Goal: Information Seeking & Learning: Learn about a topic

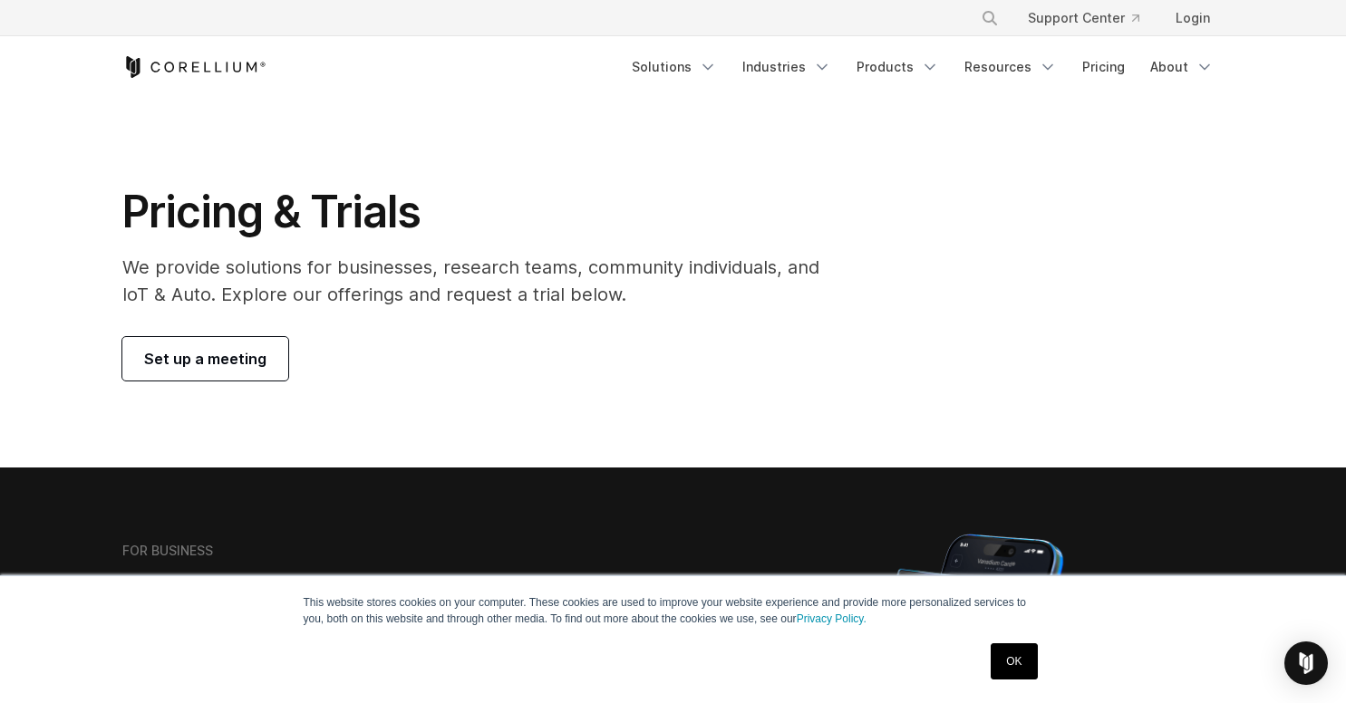
scroll to position [1357, 0]
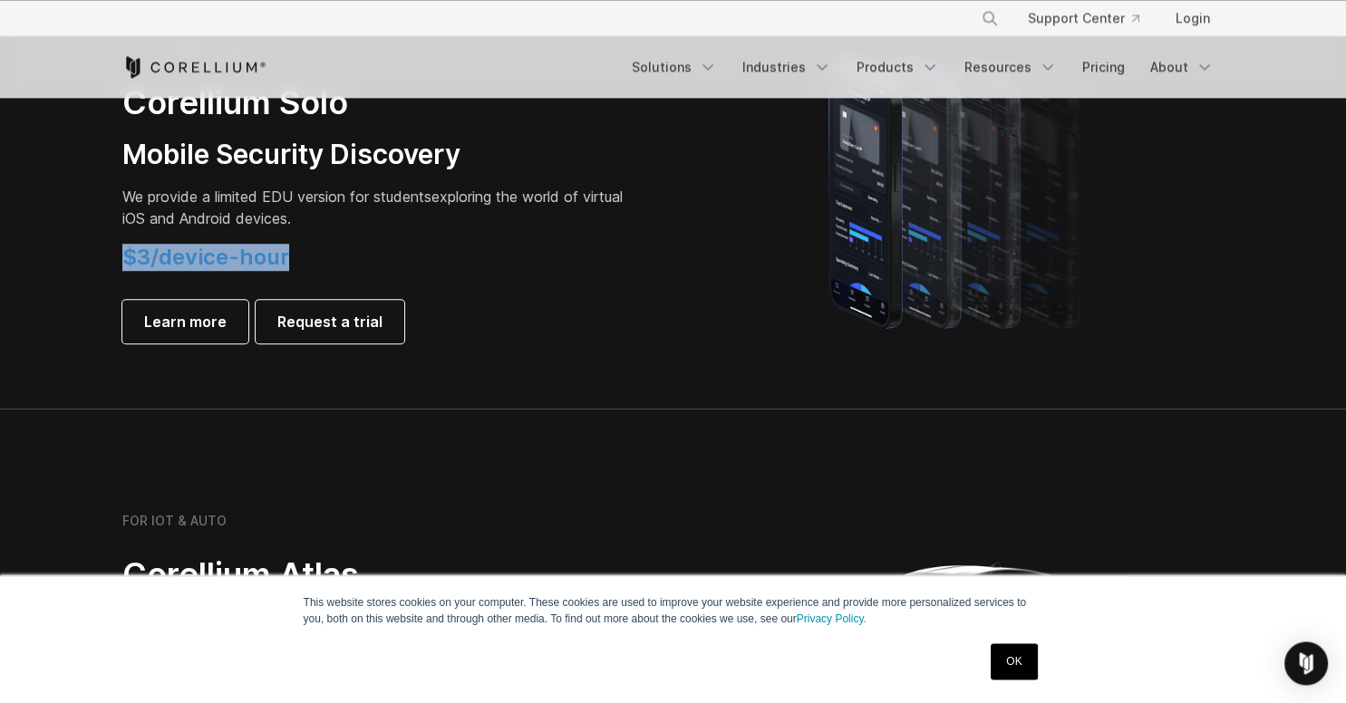
click at [122, 263] on h4 "$3/device-hour" at bounding box center [375, 257] width 507 height 27
click at [296, 260] on h4 "$3/device-hour" at bounding box center [375, 257] width 507 height 27
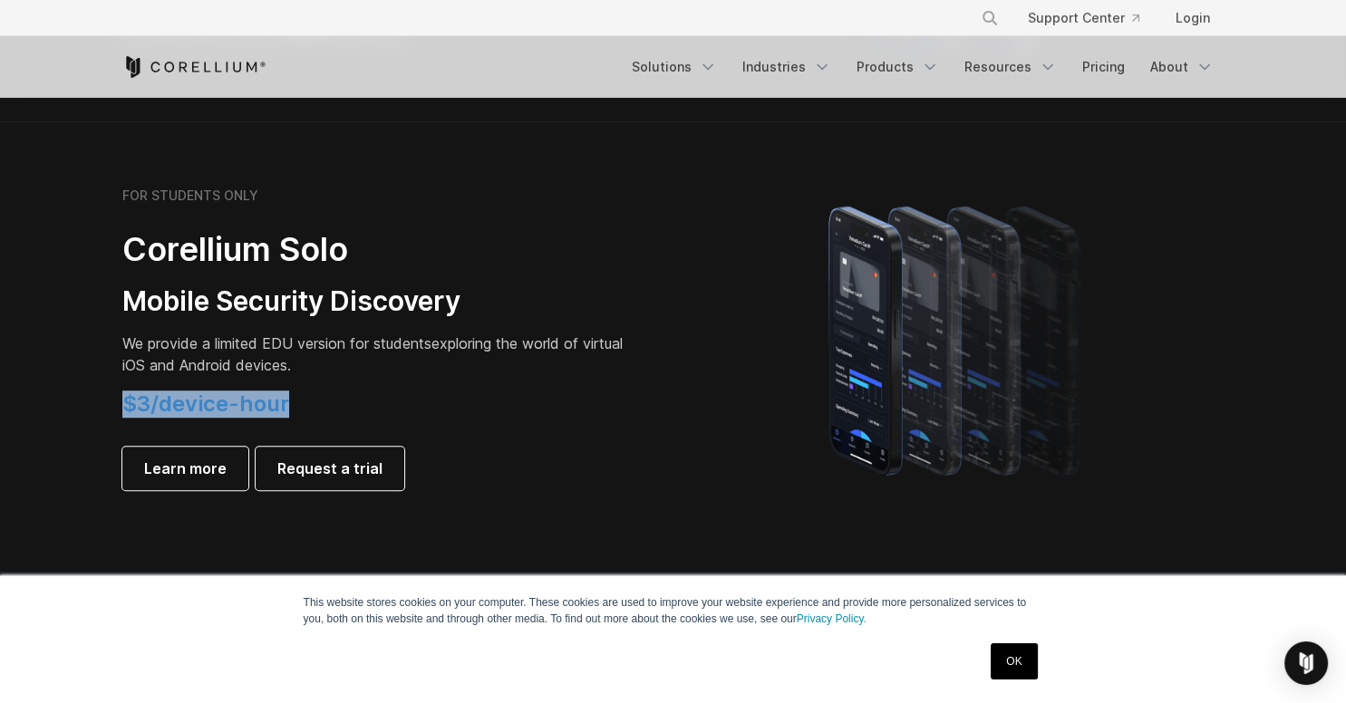
drag, startPoint x: 343, startPoint y: 404, endPoint x: 121, endPoint y: 406, distance: 221.1
click at [122, 406] on h4 "$3/device-hour" at bounding box center [375, 404] width 507 height 27
click at [353, 388] on div "FOR STUDENTS ONLY Corellium Solo Mobile Security Discovery We provide a limited…" at bounding box center [375, 339] width 507 height 303
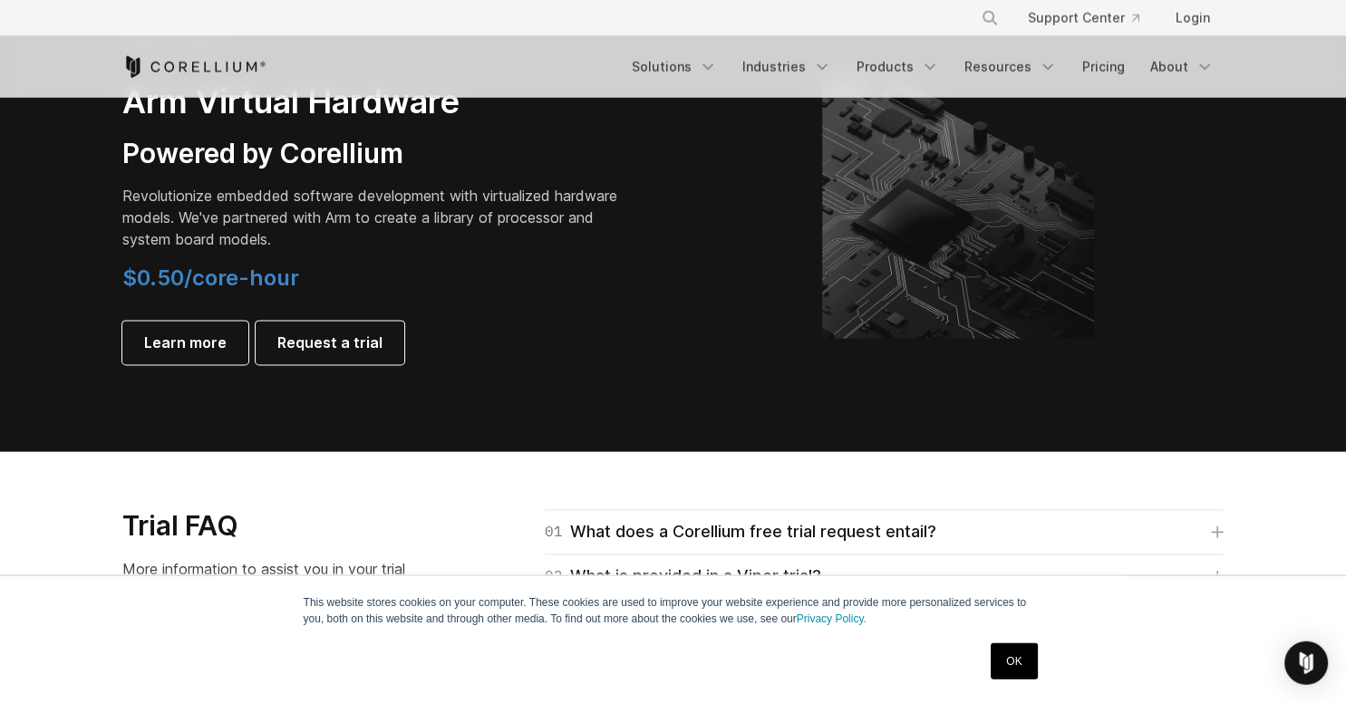
scroll to position [2222, 0]
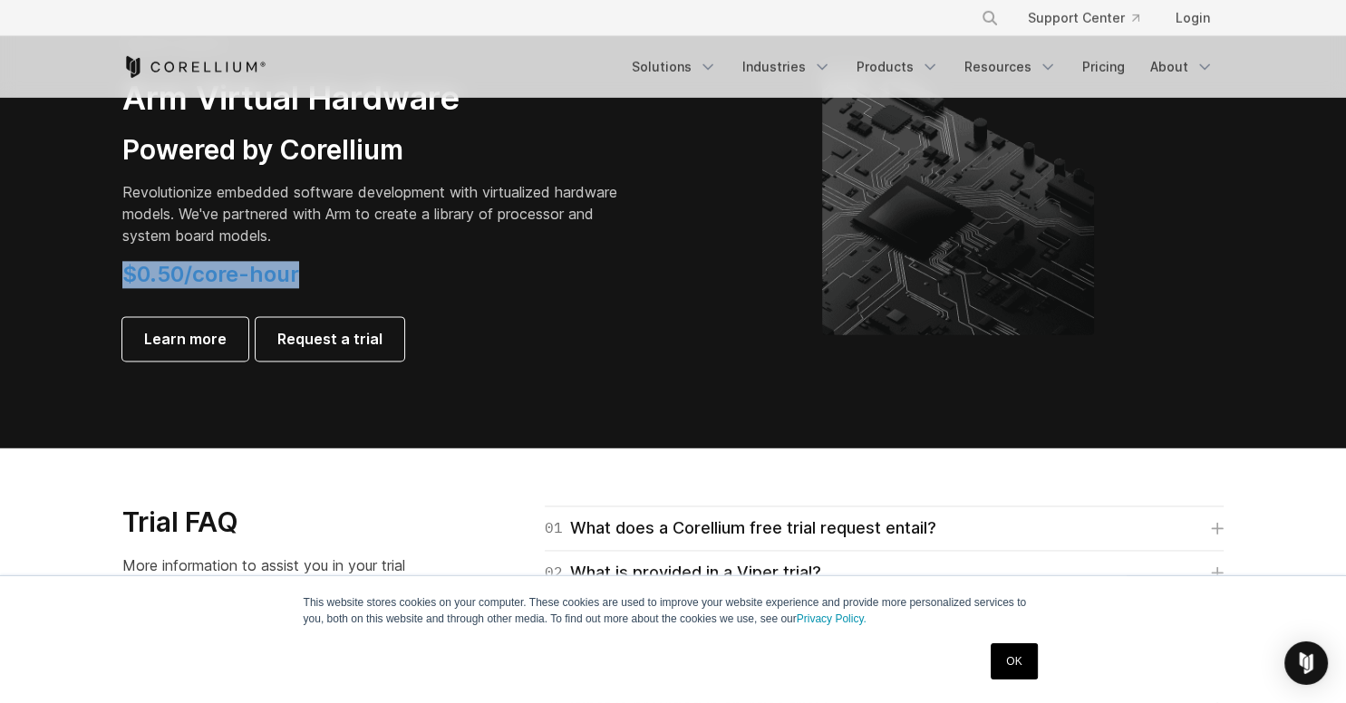
drag, startPoint x: 357, startPoint y: 278, endPoint x: 118, endPoint y: 292, distance: 239.6
click at [118, 292] on div "FOR IOT & AUTO Arm Virtual Hardware Powered by Corellium Revolutionize embedded…" at bounding box center [388, 199] width 569 height 324
click at [368, 227] on p "Revolutionize embedded software development with virtualized hardware models. W…" at bounding box center [375, 214] width 507 height 65
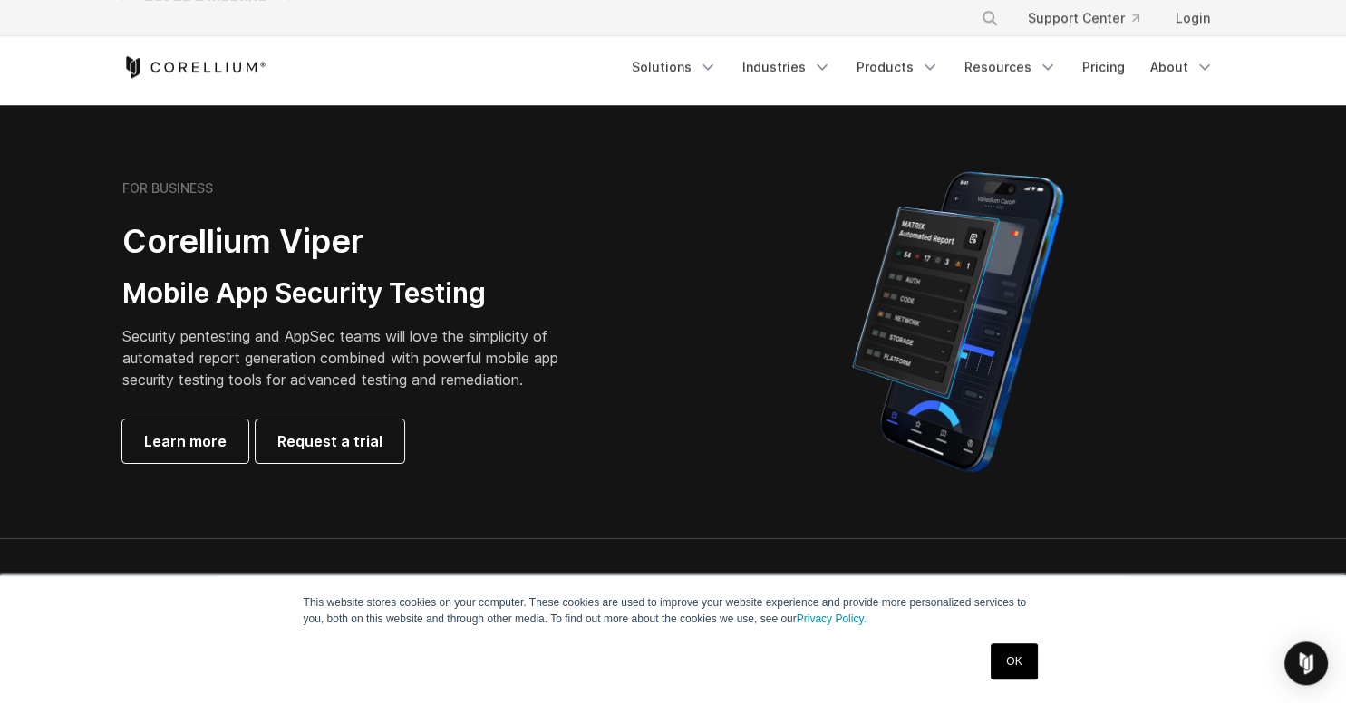
scroll to position [366, 0]
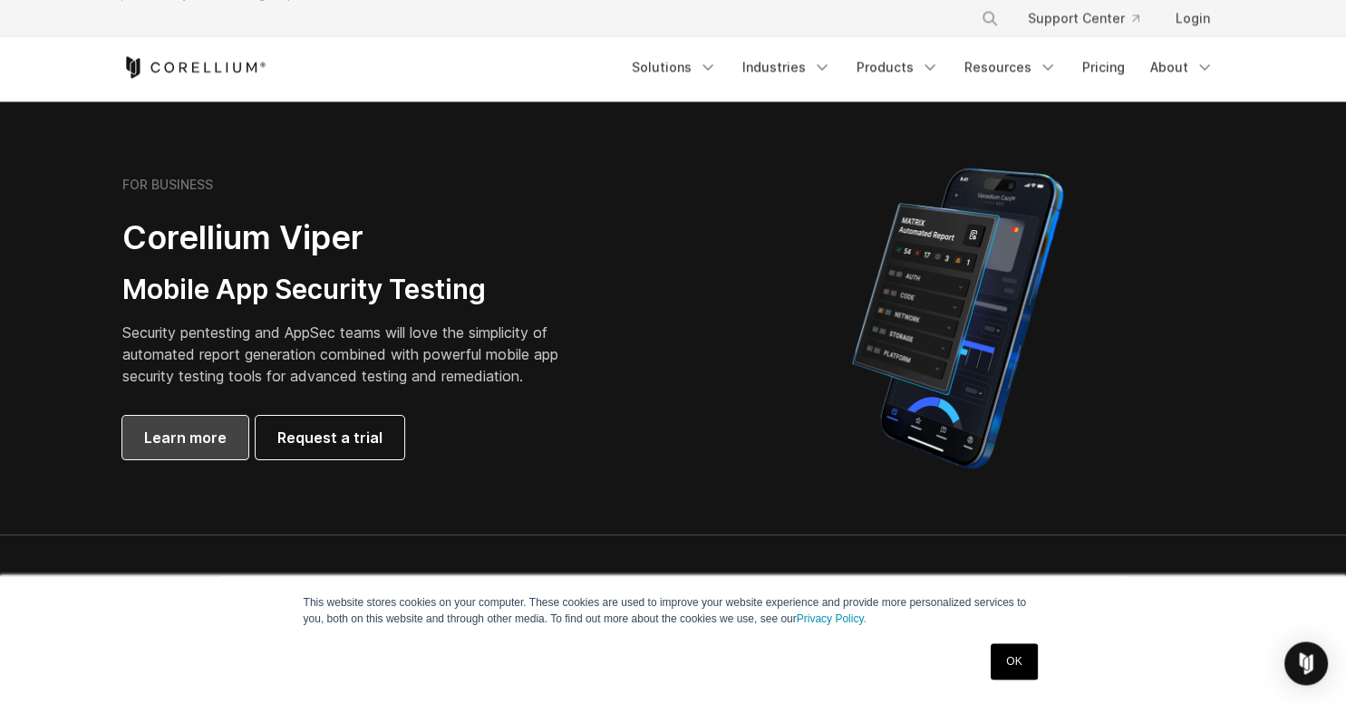
click at [234, 434] on link "Learn more" at bounding box center [185, 437] width 126 height 43
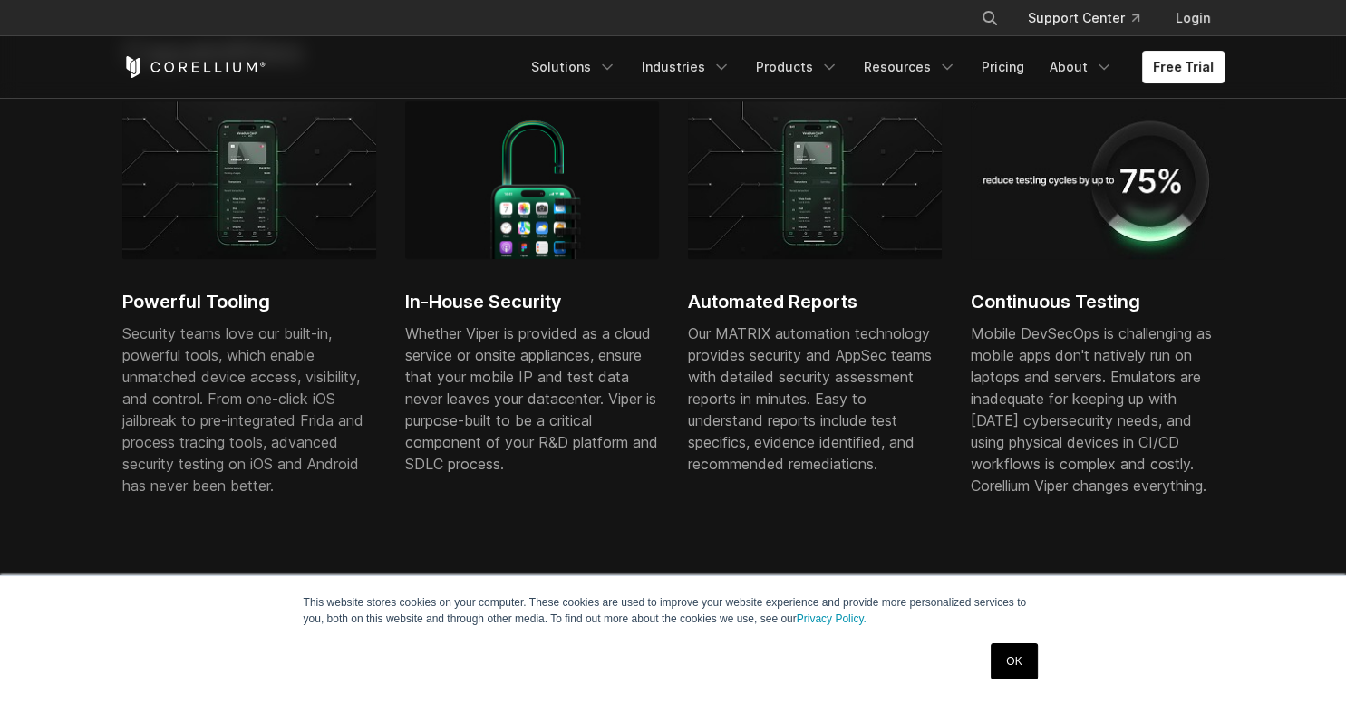
scroll to position [1101, 0]
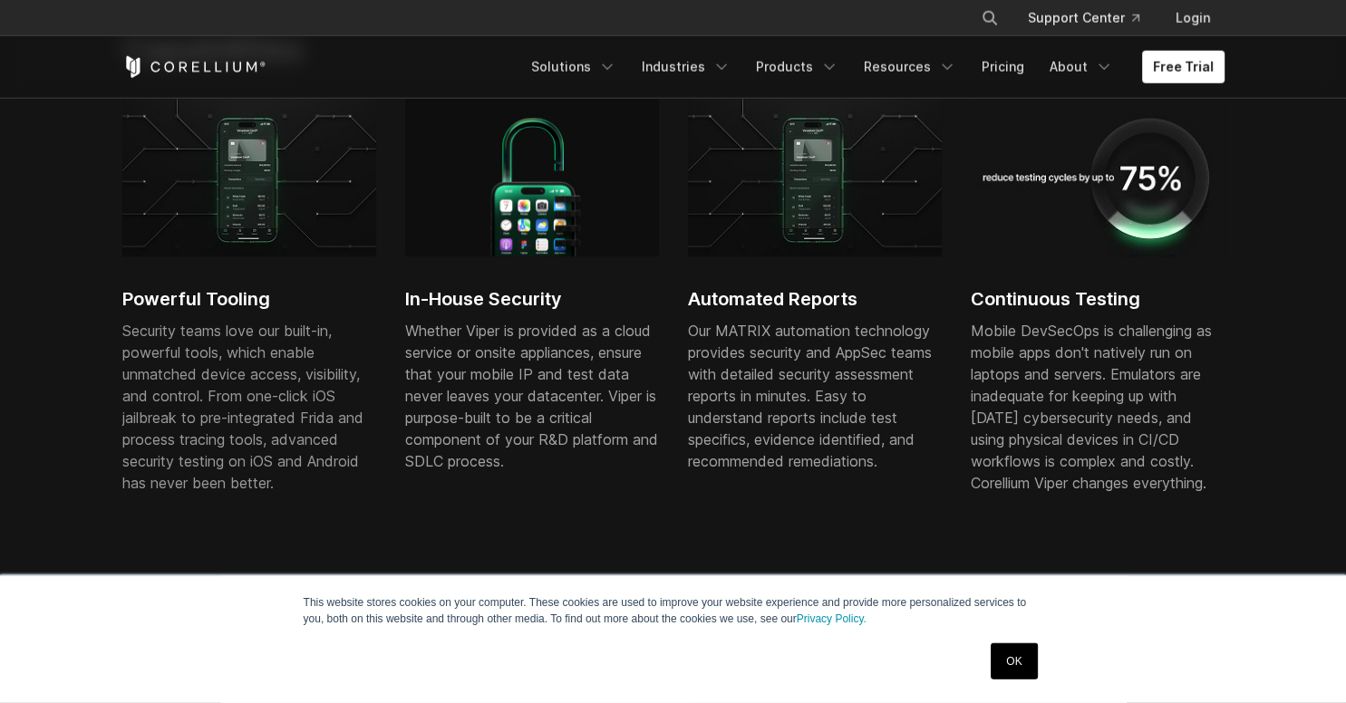
click at [1019, 660] on link "OK" at bounding box center [1013, 661] width 46 height 36
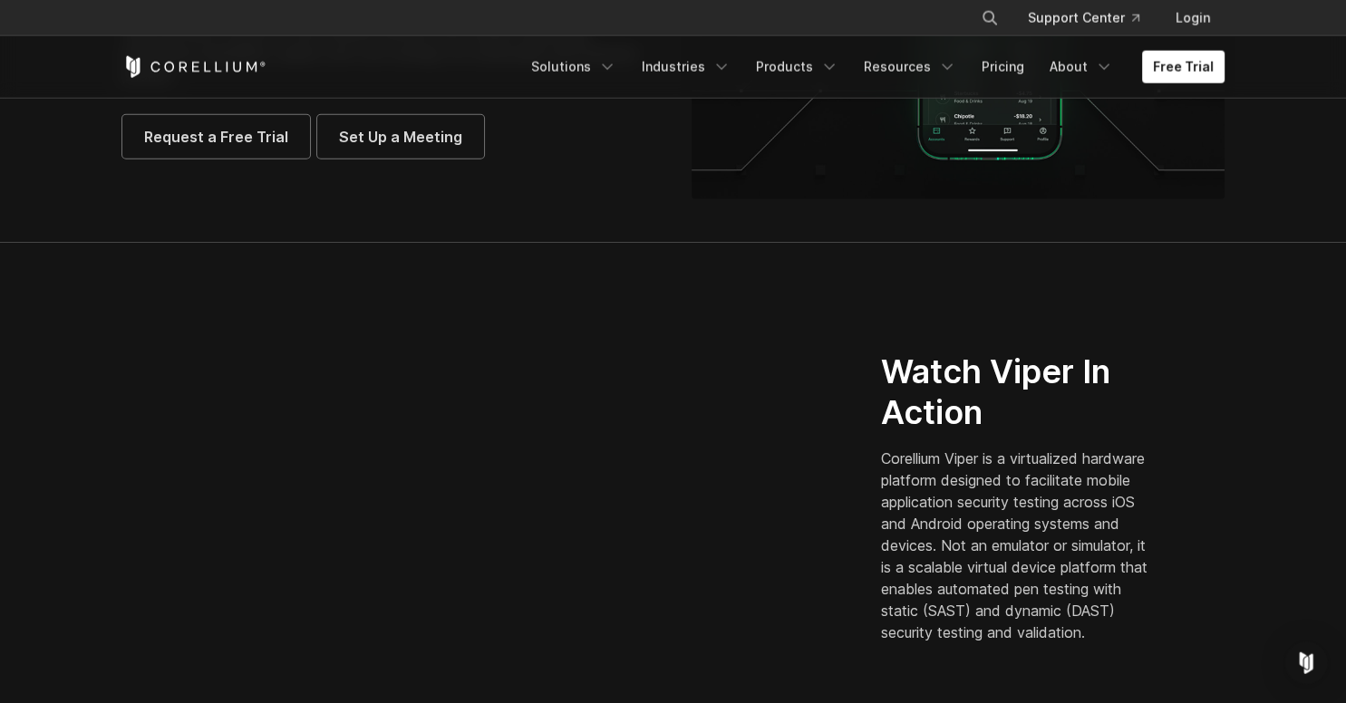
scroll to position [304, 0]
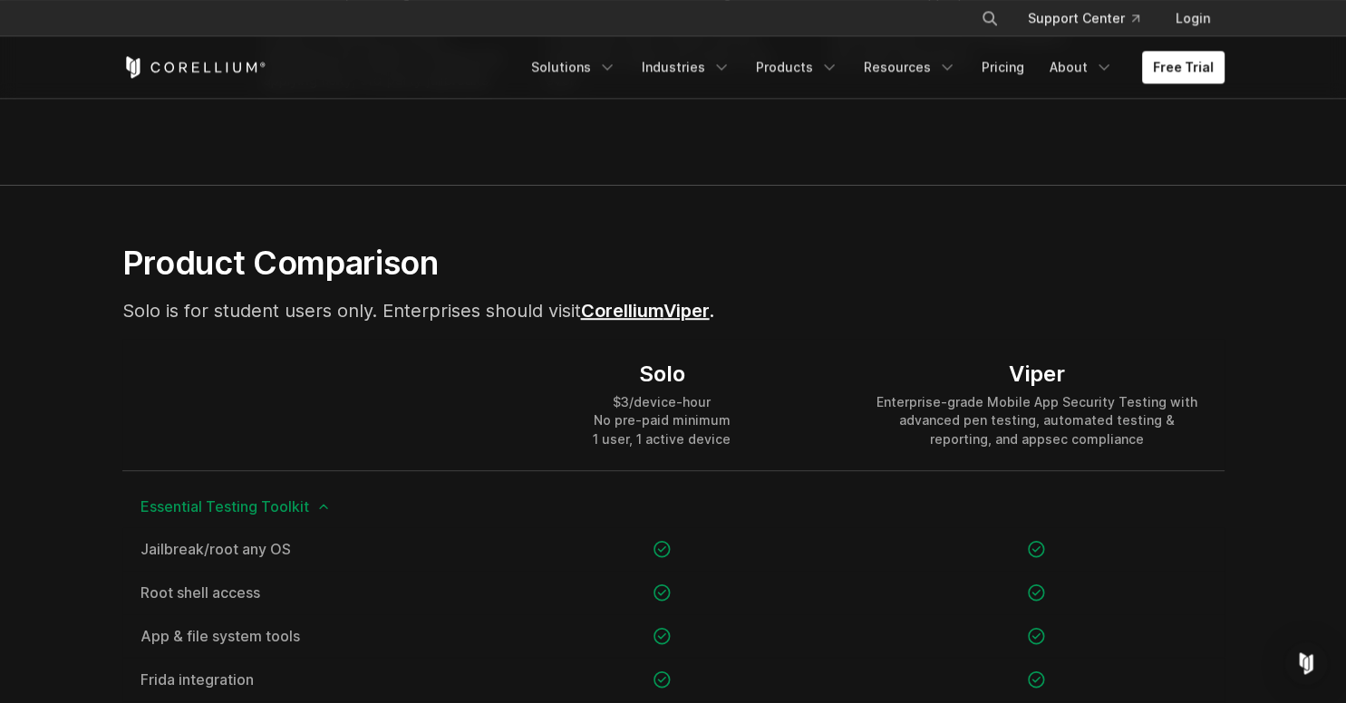
scroll to position [1080, 0]
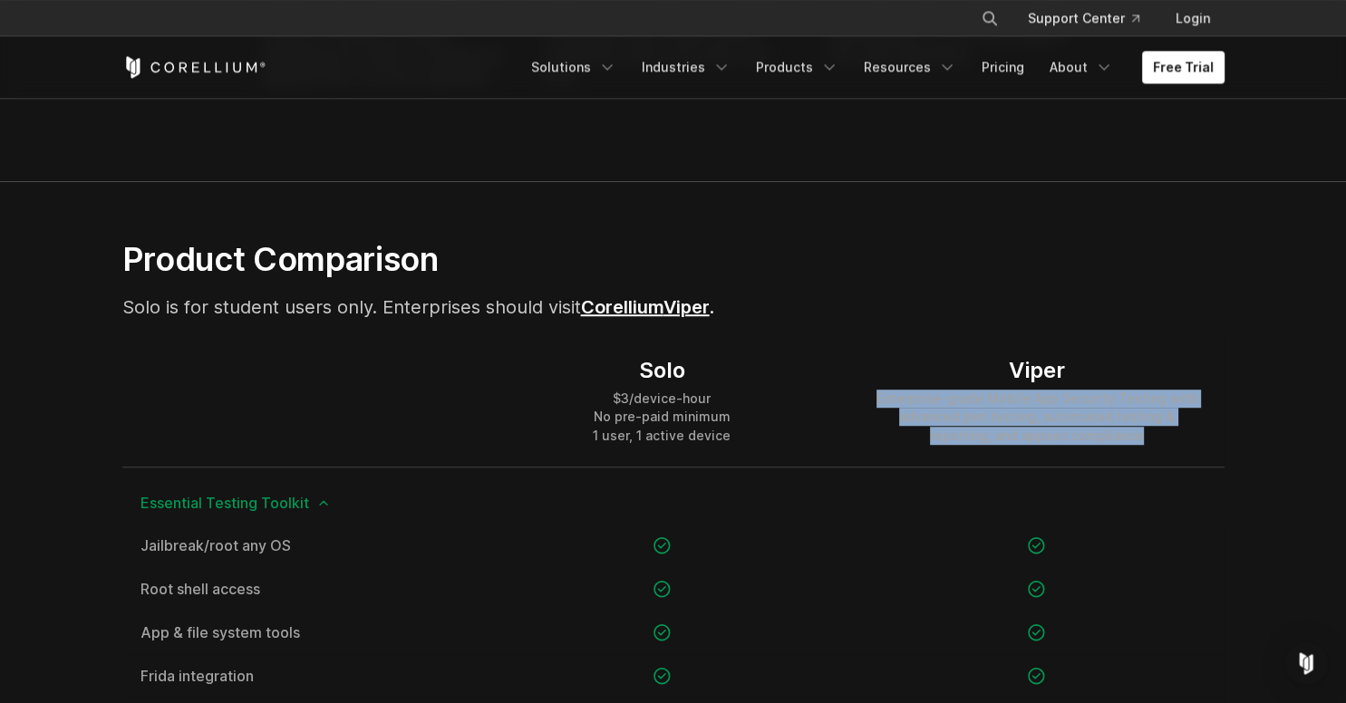
drag, startPoint x: 1129, startPoint y: 440, endPoint x: 879, endPoint y: 400, distance: 253.4
click at [879, 400] on div "Enterprise-grade Mobile App Security Testing with advanced pen testing, automat…" at bounding box center [1036, 417] width 338 height 54
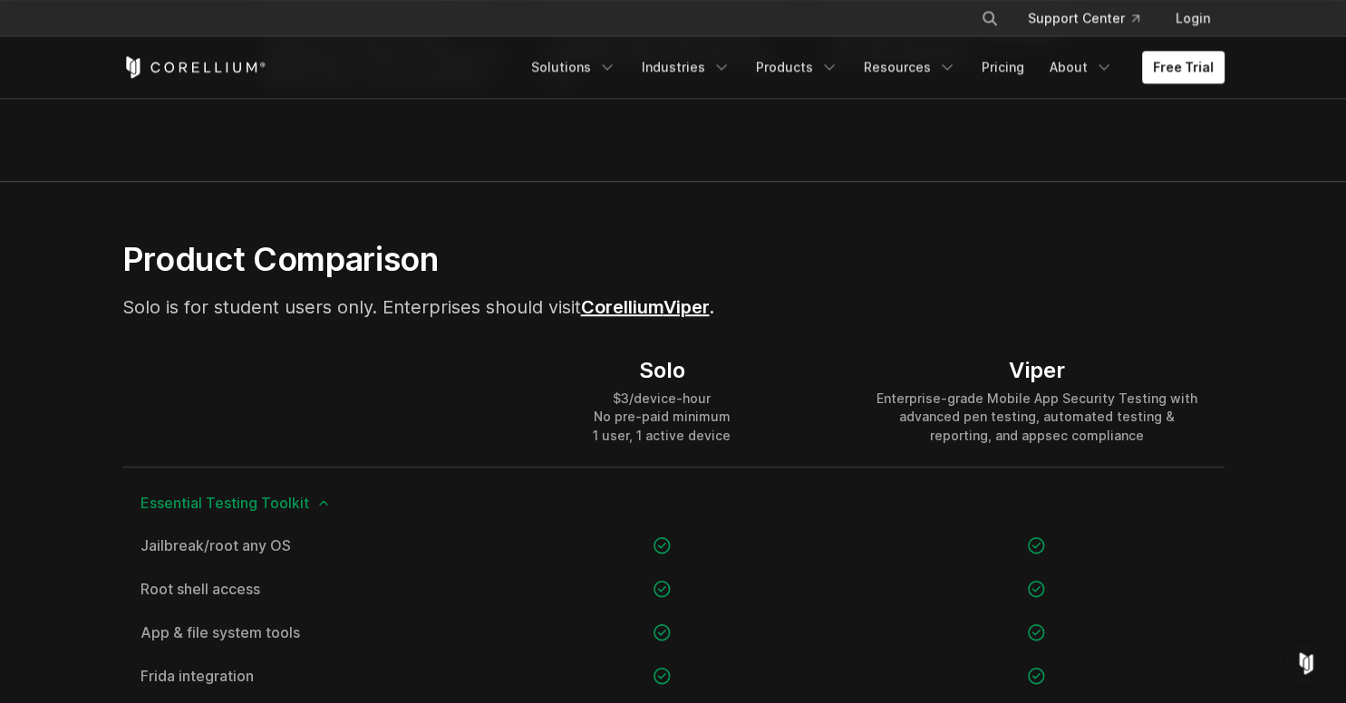
click at [700, 425] on div "$3/device-hour No pre-paid minimum 1 user, 1 active device" at bounding box center [662, 417] width 138 height 54
click at [701, 435] on div "$3/device-hour No pre-paid minimum 1 user, 1 active device" at bounding box center [662, 417] width 138 height 54
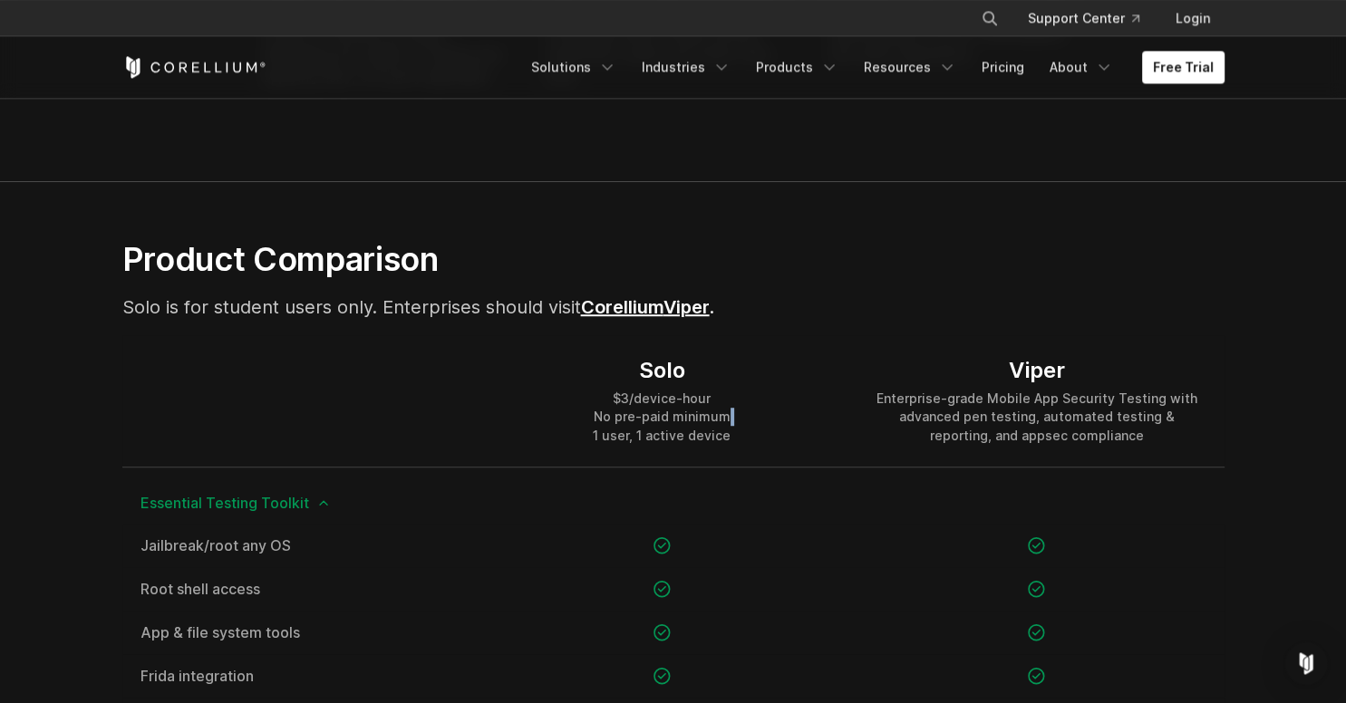
drag, startPoint x: 701, startPoint y: 435, endPoint x: 768, endPoint y: 436, distance: 66.2
click at [768, 436] on div "Solo $3/device-hour No pre-paid minimum 1 user, 1 active device" at bounding box center [662, 400] width 374 height 130
drag, startPoint x: 768, startPoint y: 436, endPoint x: 602, endPoint y: 390, distance: 172.1
click at [602, 390] on div "Solo $3/device-hour No pre-paid minimum 1 user, 1 active device" at bounding box center [662, 400] width 374 height 130
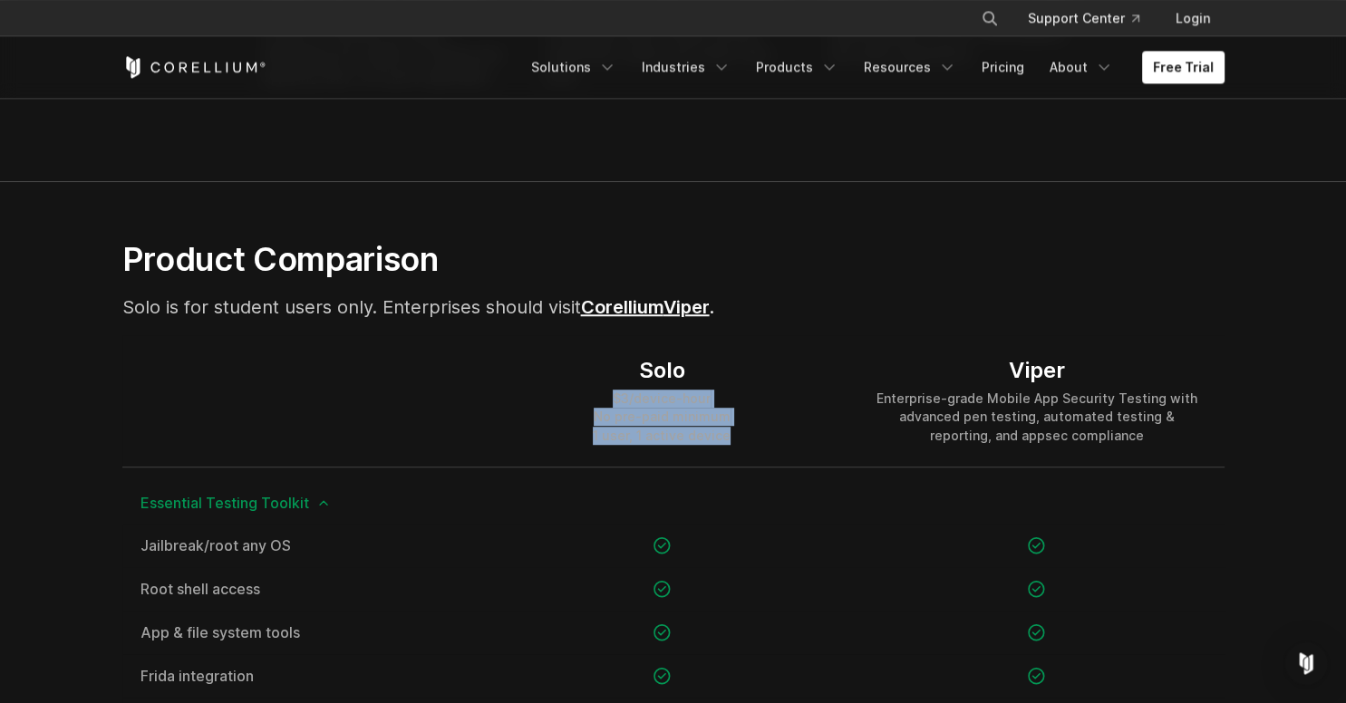
click at [665, 399] on div "$3/device-hour No pre-paid minimum 1 user, 1 active device" at bounding box center [662, 417] width 138 height 54
click at [797, 451] on div "Solo $3/device-hour No pre-paid minimum 1 user, 1 active device" at bounding box center [662, 400] width 374 height 130
